Goal: Task Accomplishment & Management: Complete application form

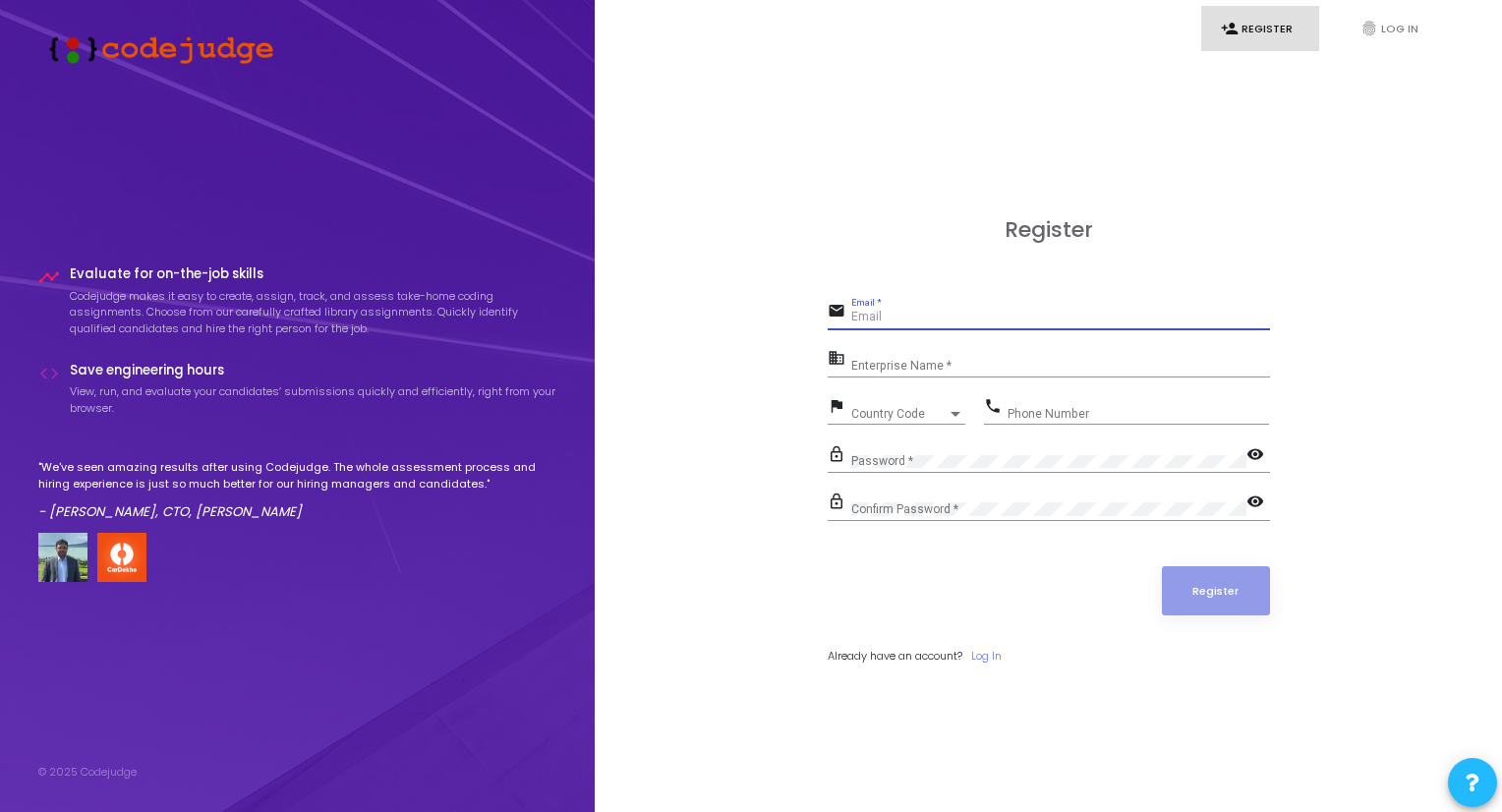
click at [955, 320] on input "Email *" at bounding box center [1060, 318] width 418 height 14
click at [955, 413] on div at bounding box center [955, 413] width 10 height 5
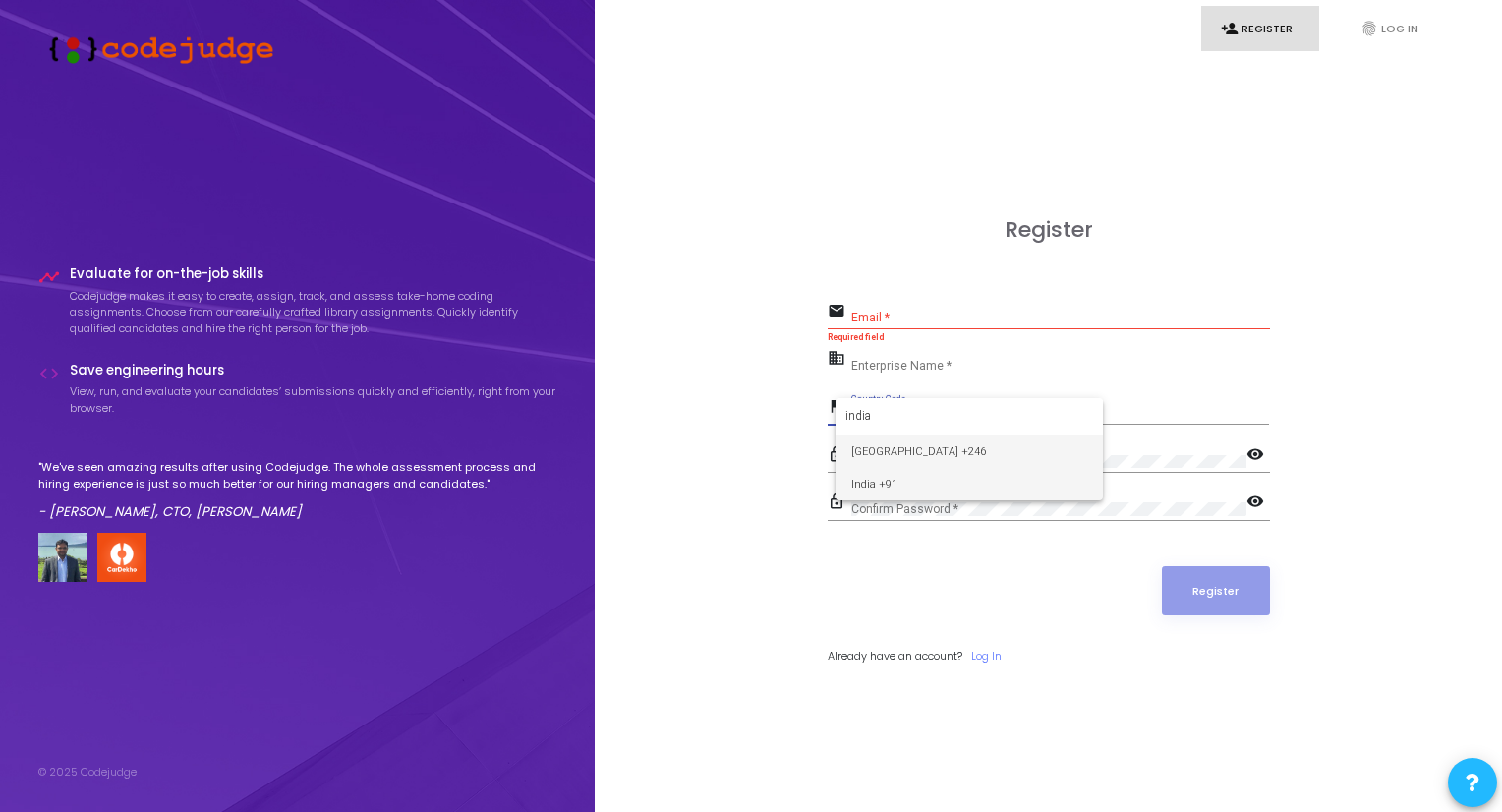
type input "india"
click at [927, 476] on span "India +91" at bounding box center [968, 483] width 236 height 33
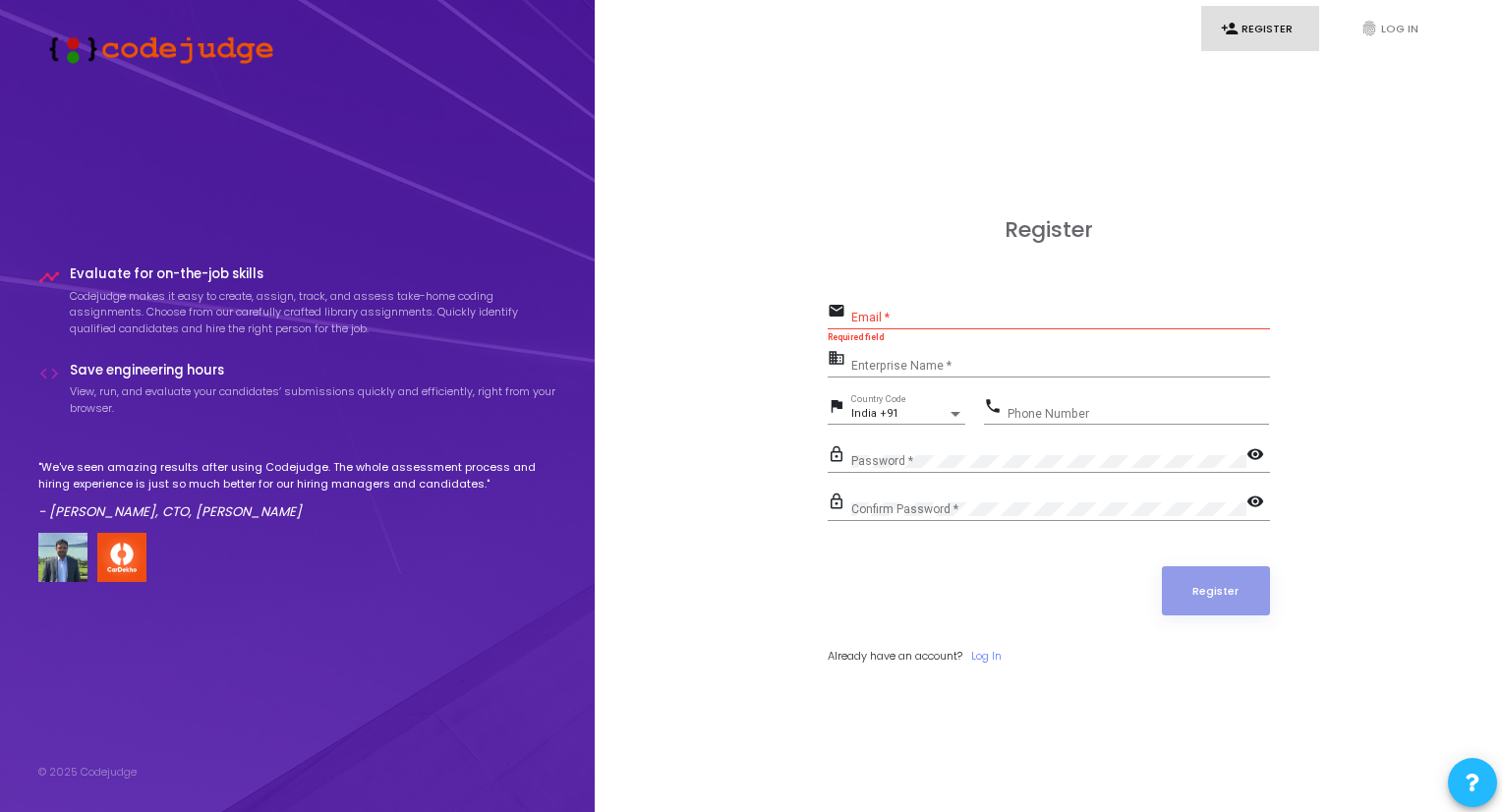
click at [1030, 397] on div "Phone Number" at bounding box center [1138, 408] width 262 height 31
type input "8434470578"
click at [894, 362] on input "Enterprise Name *" at bounding box center [1060, 365] width 418 height 14
type input "student"
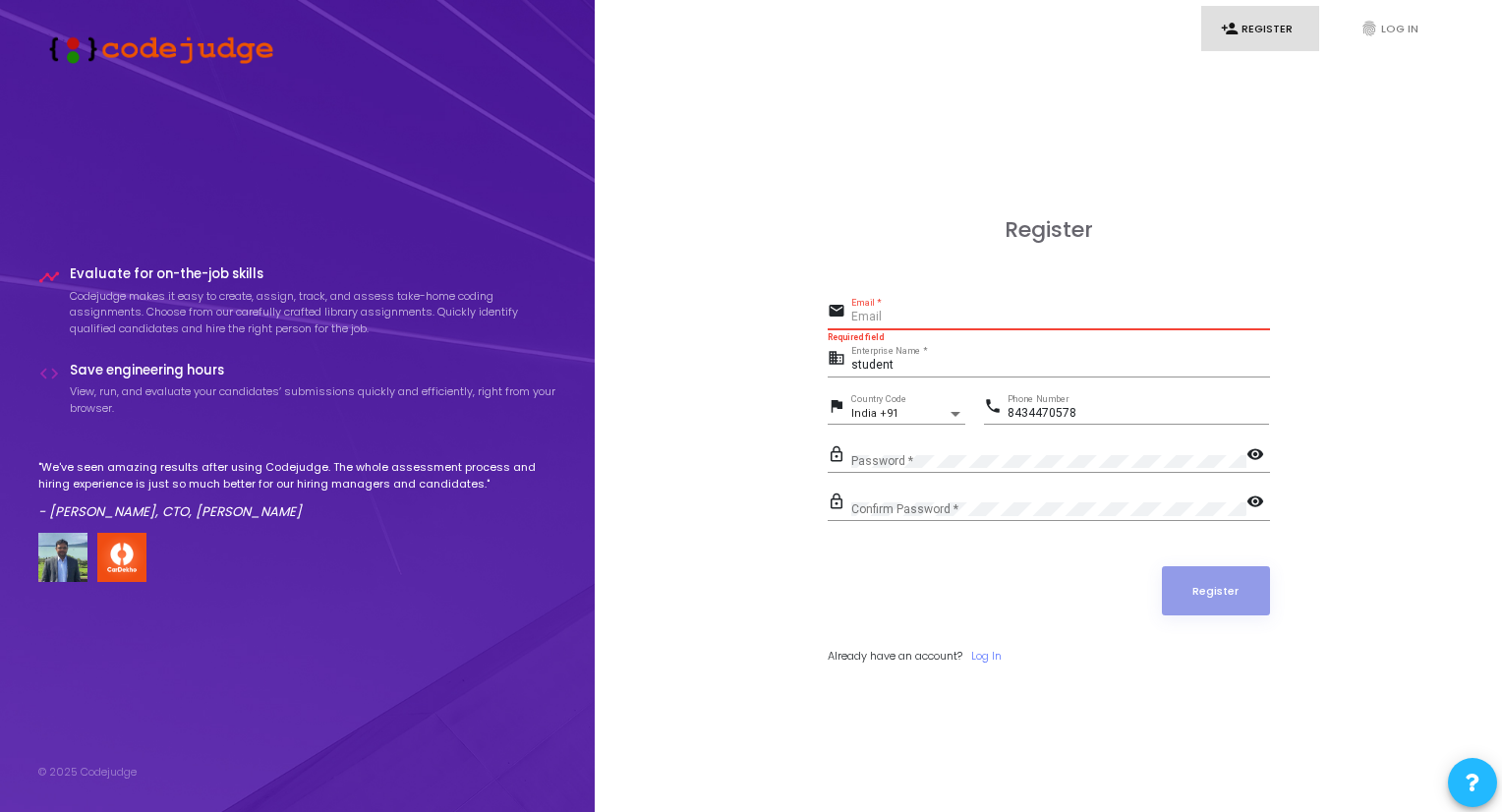
click at [896, 312] on input "Email *" at bounding box center [1060, 318] width 418 height 14
click at [889, 492] on div "Confirm Password *" at bounding box center [1048, 504] width 395 height 31
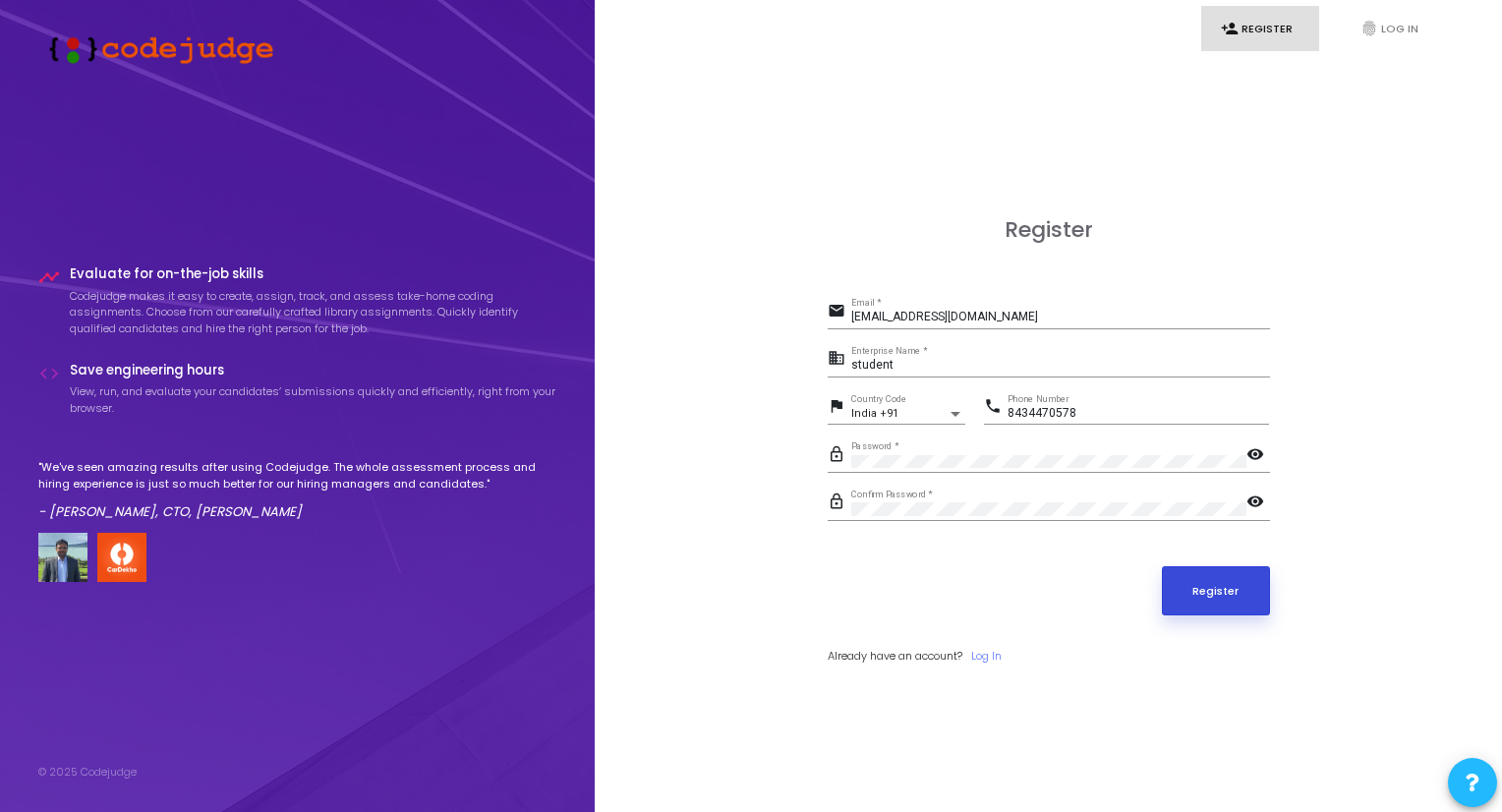
click at [1227, 595] on button "Register" at bounding box center [1216, 591] width 109 height 49
click at [939, 313] on input "[EMAIL_ADDRESS][DOMAIN_NAME]" at bounding box center [1060, 318] width 418 height 14
click at [914, 320] on input "[EMAIL_ADDRESS][DOMAIN_NAME]" at bounding box center [1060, 318] width 418 height 14
type input "[EMAIL_ADDRESS][DOMAIN_NAME]"
click at [1224, 585] on button "Register" at bounding box center [1216, 591] width 109 height 49
